Goal: Task Accomplishment & Management: Manage account settings

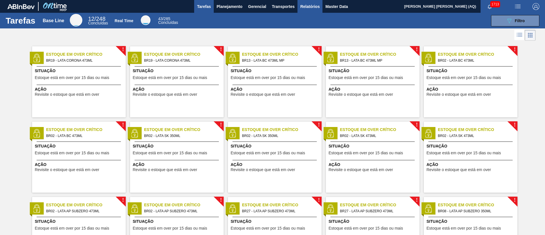
click at [308, 9] on span "Relatórios" at bounding box center [309, 6] width 19 height 7
checkbox input "true"
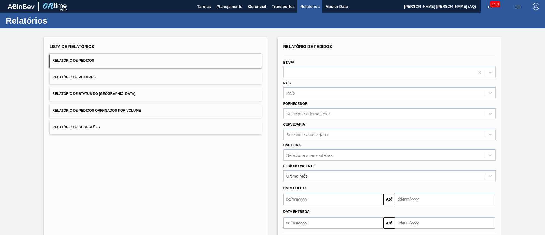
click at [224, 60] on button "Relatório de Pedidos" at bounding box center [156, 61] width 212 height 14
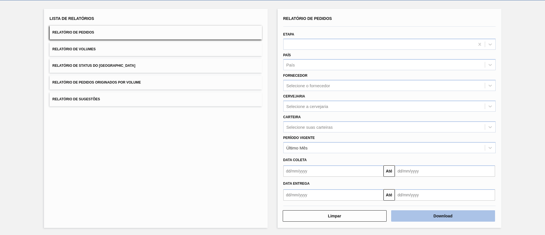
click at [442, 215] on button "Download" at bounding box center [443, 215] width 104 height 11
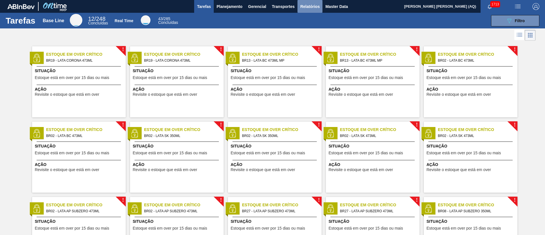
click at [308, 11] on button "Relatórios" at bounding box center [309, 6] width 25 height 13
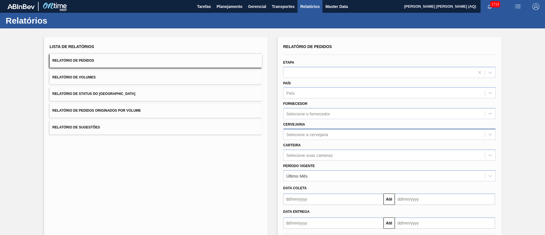
click at [331, 134] on div "Selecione a cervejaria" at bounding box center [383, 134] width 201 height 8
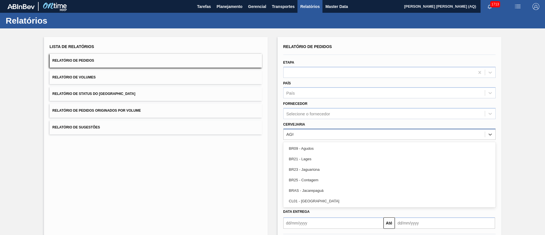
type input "AGUD"
type input "VIAM"
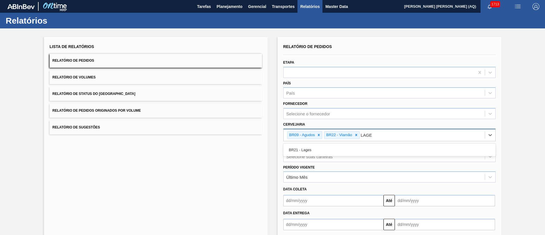
type input "LAGES"
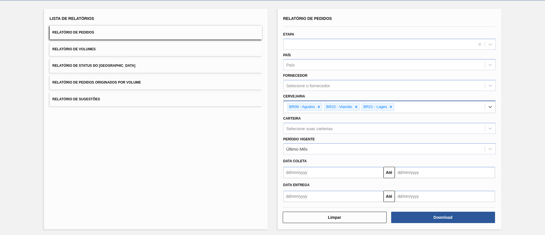
scroll to position [29, 0]
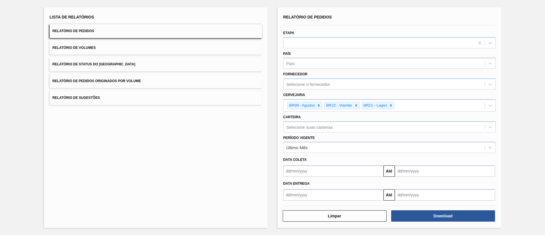
click at [338, 154] on div "Data coleta" at bounding box center [389, 159] width 217 height 10
click at [349, 127] on div "Selecione suas carteiras" at bounding box center [383, 127] width 201 height 8
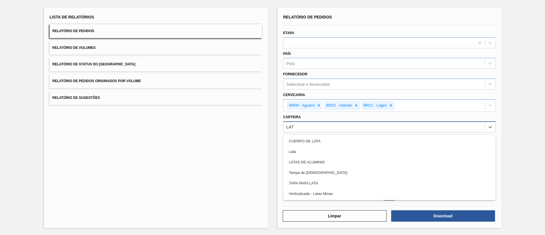
type input "LATA"
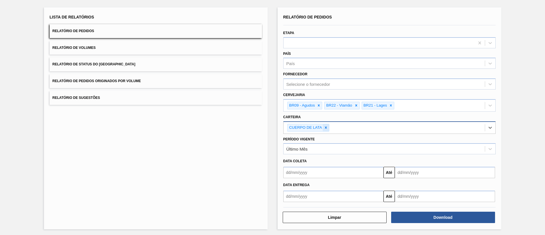
click at [322, 126] on div at bounding box center [325, 127] width 6 height 7
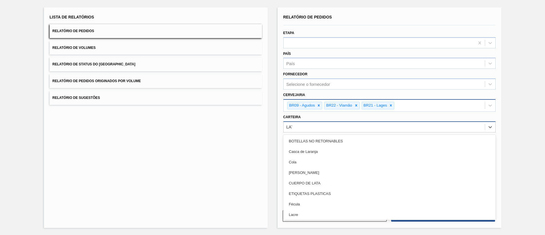
type input "LATA"
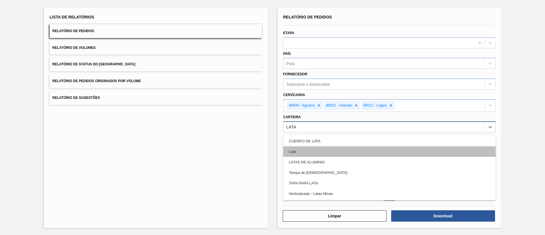
click at [341, 151] on div "Lata" at bounding box center [389, 151] width 212 height 10
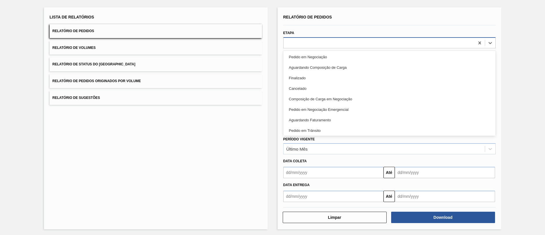
click at [321, 44] on div at bounding box center [378, 43] width 191 height 8
type input "AGUA"
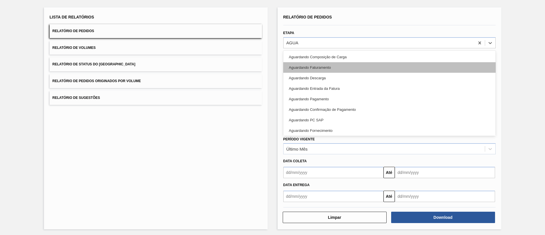
click at [326, 64] on div "Aguardando Faturamento" at bounding box center [389, 67] width 212 height 10
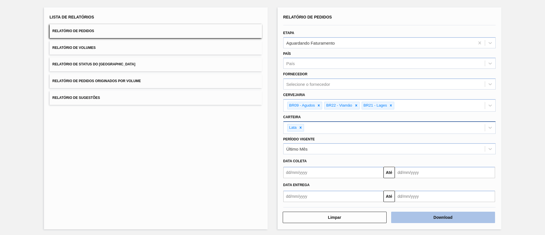
click at [430, 216] on button "Download" at bounding box center [443, 216] width 104 height 11
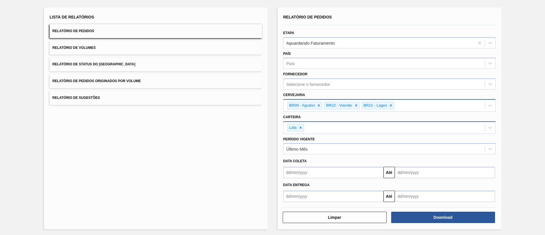
scroll to position [0, 0]
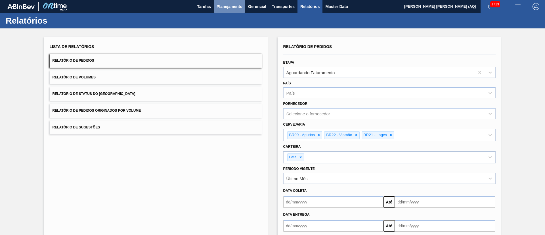
click at [224, 4] on span "Planejamento" at bounding box center [229, 6] width 26 height 7
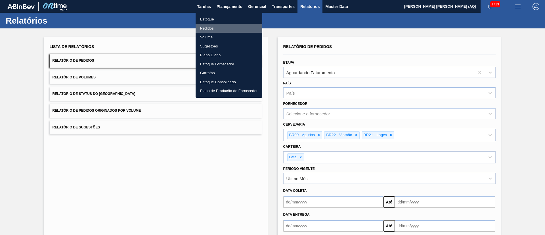
click at [207, 27] on li "Pedidos" at bounding box center [228, 28] width 67 height 9
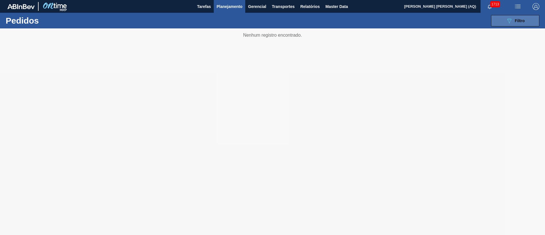
click at [497, 18] on button "089F7B8B-B2A5-4AFE-B5C0-19BA573D28AC Filtro" at bounding box center [515, 20] width 48 height 11
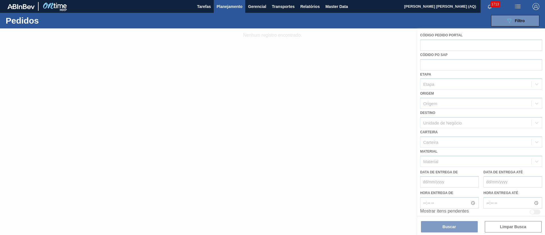
click at [355, 56] on div at bounding box center [272, 131] width 545 height 206
click at [508, 18] on icon "089F7B8B-B2A5-4AFE-B5C0-19BA573D28AC" at bounding box center [508, 20] width 7 height 7
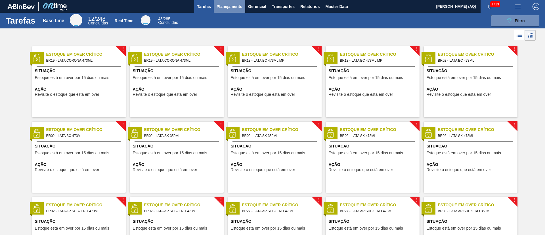
click at [234, 4] on span "Planejamento" at bounding box center [229, 6] width 26 height 7
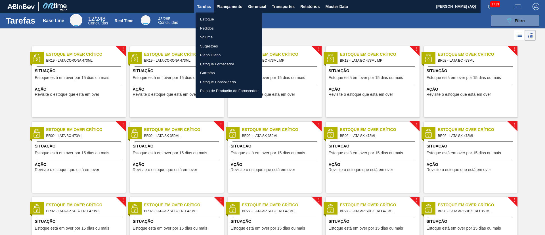
click at [208, 28] on li "Pedidos" at bounding box center [228, 28] width 67 height 9
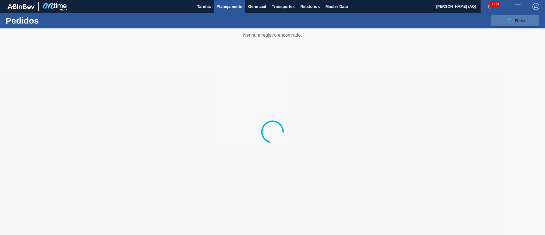
click at [516, 22] on span "Filtro" at bounding box center [519, 20] width 10 height 5
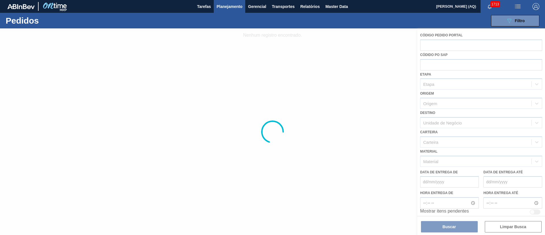
click at [449, 49] on div at bounding box center [272, 131] width 545 height 206
click at [216, 81] on div at bounding box center [272, 131] width 545 height 206
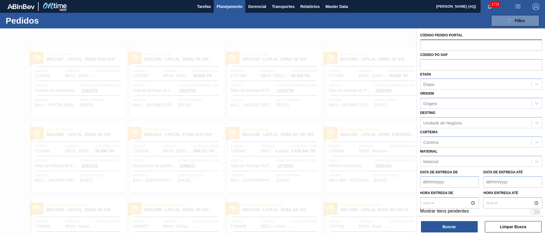
click at [434, 46] on input "text" at bounding box center [481, 44] width 122 height 11
click at [440, 65] on input "text" at bounding box center [481, 64] width 122 height 11
paste input "text"
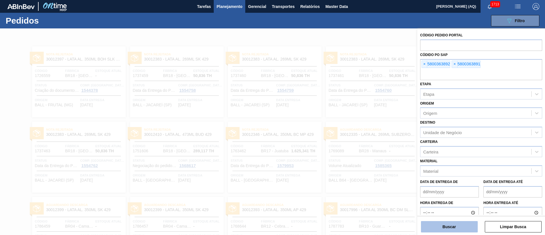
click at [457, 221] on button "Buscar" at bounding box center [449, 226] width 57 height 11
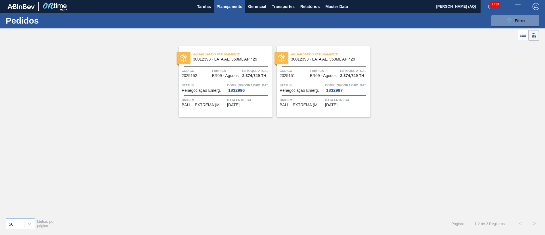
click at [522, 37] on icon at bounding box center [522, 34] width 7 height 7
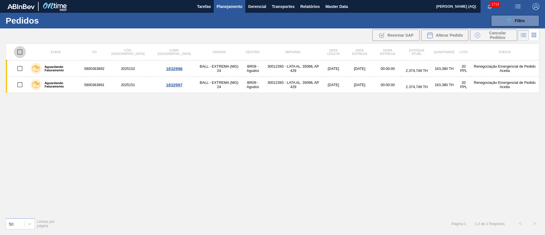
click at [19, 50] on input "checkbox" at bounding box center [20, 52] width 12 height 12
checkbox input "true"
click at [445, 35] on span "Alterar Pedido" at bounding box center [448, 35] width 27 height 5
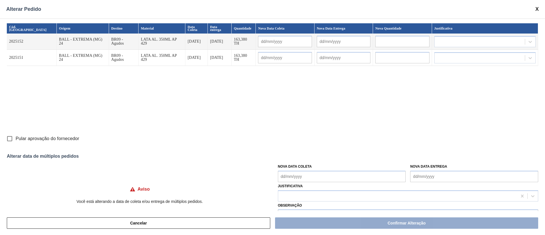
click at [327, 178] on Coleta "Nova Data Coleta" at bounding box center [342, 175] width 128 height 11
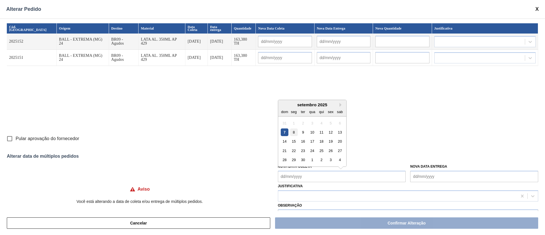
click at [293, 131] on div "8" at bounding box center [294, 132] width 8 height 8
type Coleta "08/09/2025"
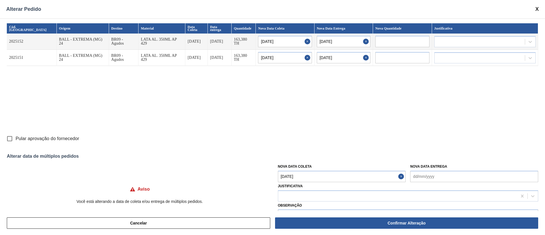
type input "08/09/2025"
type input "09/09/2025"
type input "08/09/2025"
type input "09/09/2025"
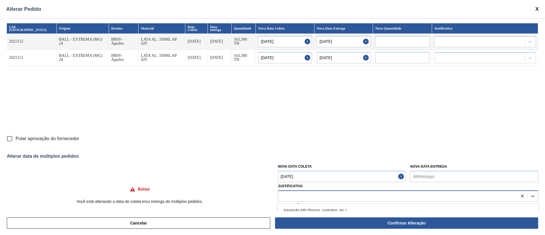
click at [304, 191] on div at bounding box center [397, 195] width 239 height 8
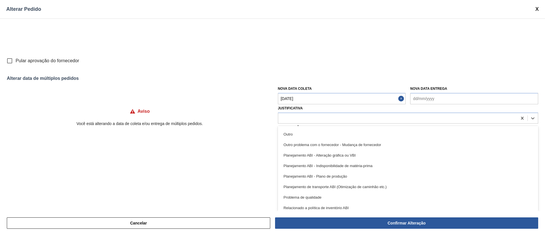
scroll to position [36, 0]
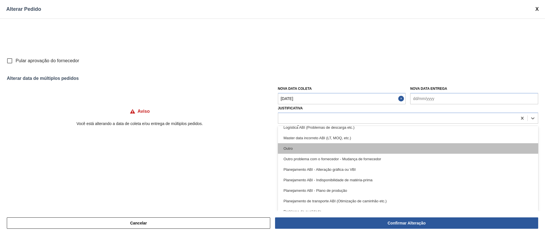
click at [312, 144] on div "Outro" at bounding box center [408, 148] width 260 height 10
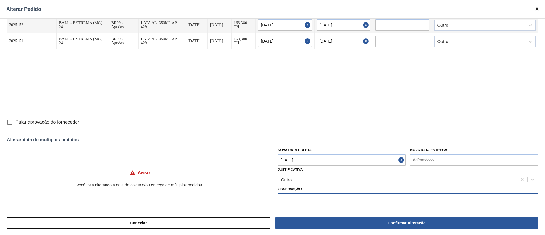
click at [308, 195] on input "text" at bounding box center [408, 198] width 260 height 11
type input "f"
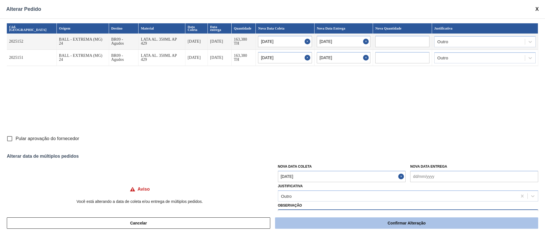
type input "Furo"
click at [379, 221] on button "Confirmar Alteração" at bounding box center [406, 222] width 263 height 11
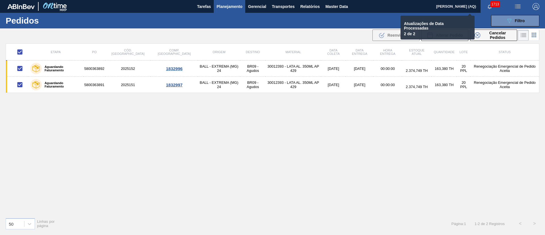
checkbox input "false"
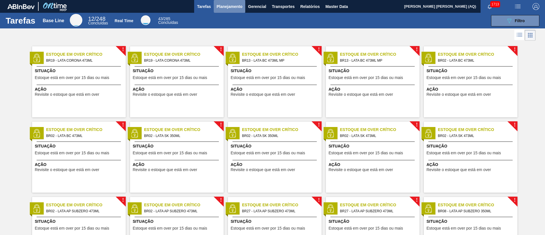
click at [234, 3] on span "Planejamento" at bounding box center [229, 6] width 26 height 7
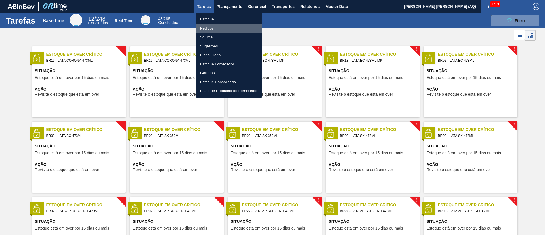
click at [208, 27] on li "Pedidos" at bounding box center [228, 28] width 67 height 9
